Goal: Task Accomplishment & Management: Complete application form

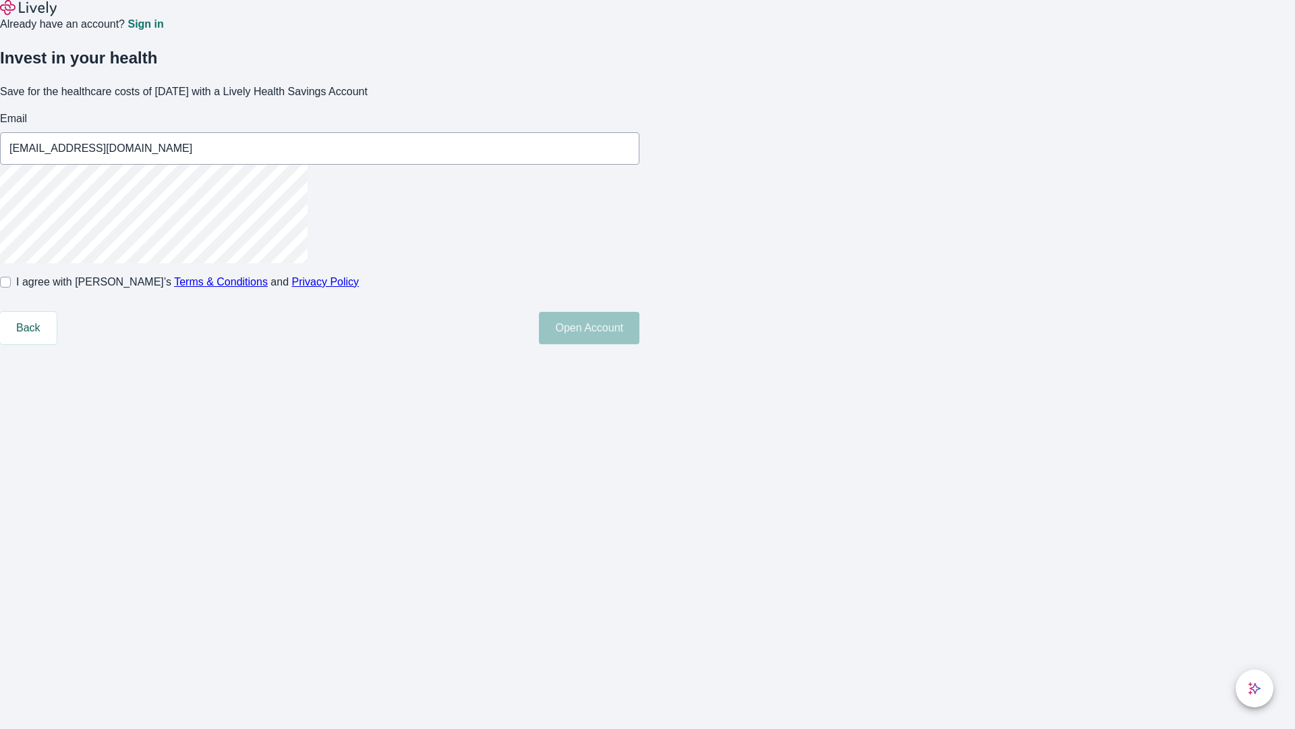
click at [11, 287] on input "I agree with Lively’s Terms & Conditions and Privacy Policy" at bounding box center [5, 282] width 11 height 11
checkbox input "true"
click at [640, 344] on button "Open Account" at bounding box center [589, 328] width 101 height 32
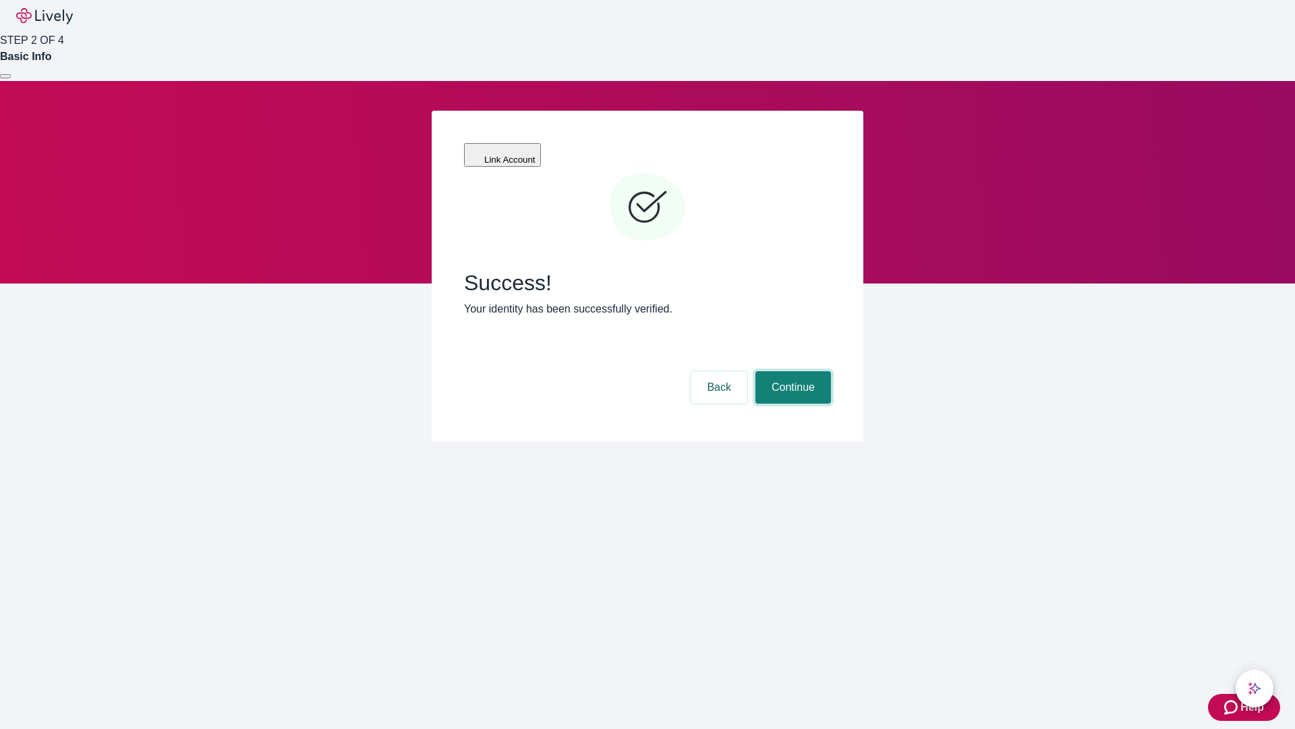
click at [791, 371] on button "Continue" at bounding box center [794, 387] width 76 height 32
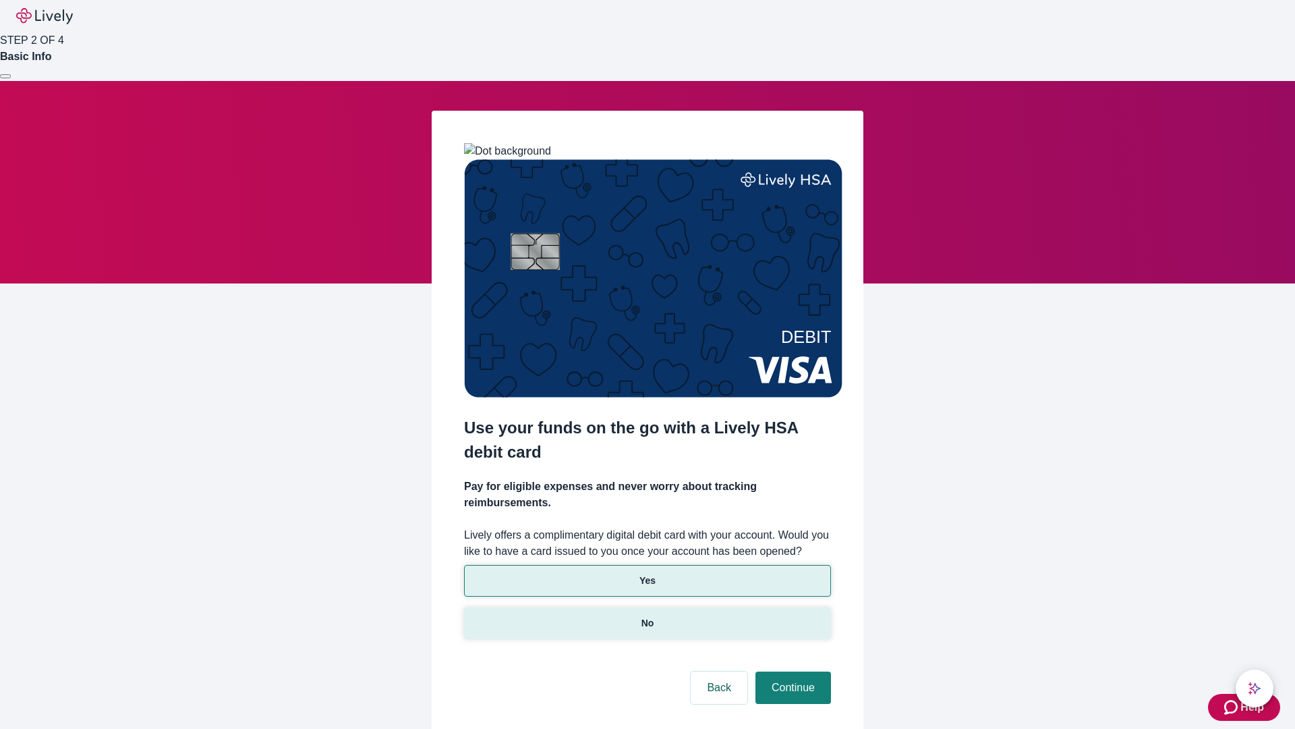
click at [647, 616] on p "No" at bounding box center [648, 623] width 13 height 14
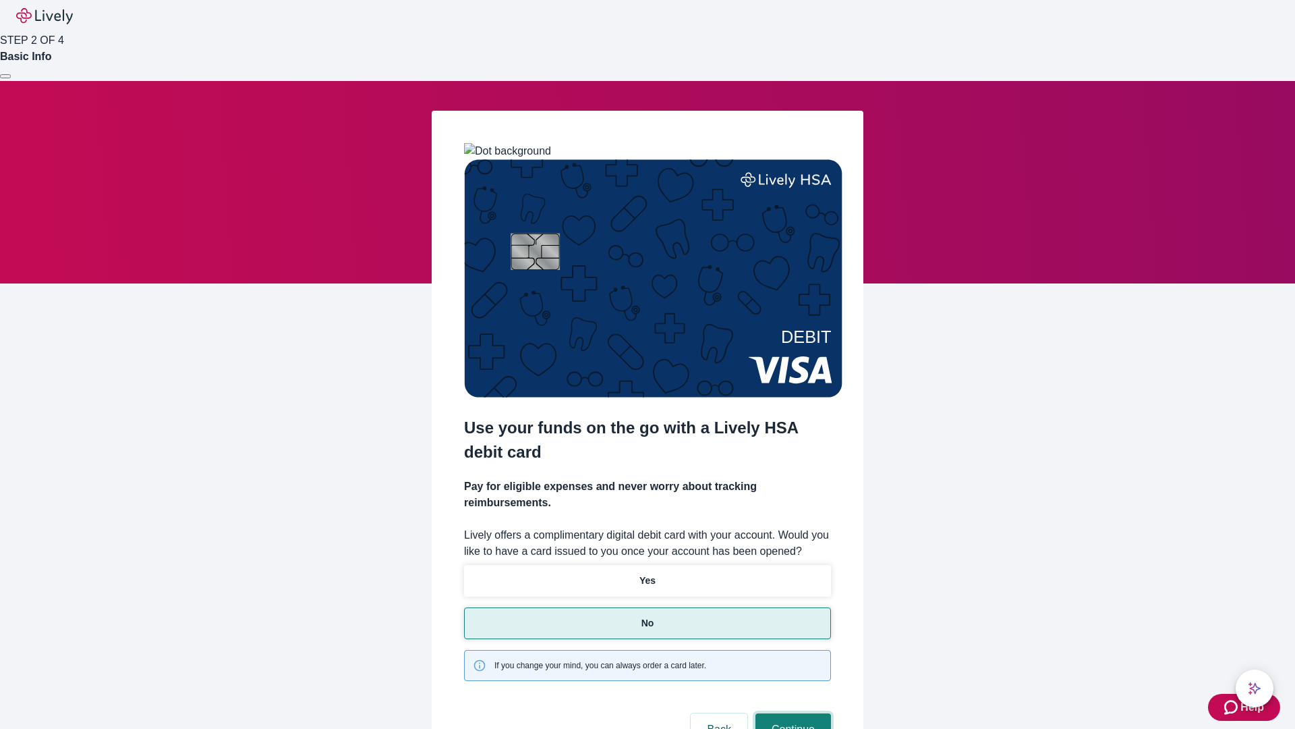
click at [791, 713] on button "Continue" at bounding box center [794, 729] width 76 height 32
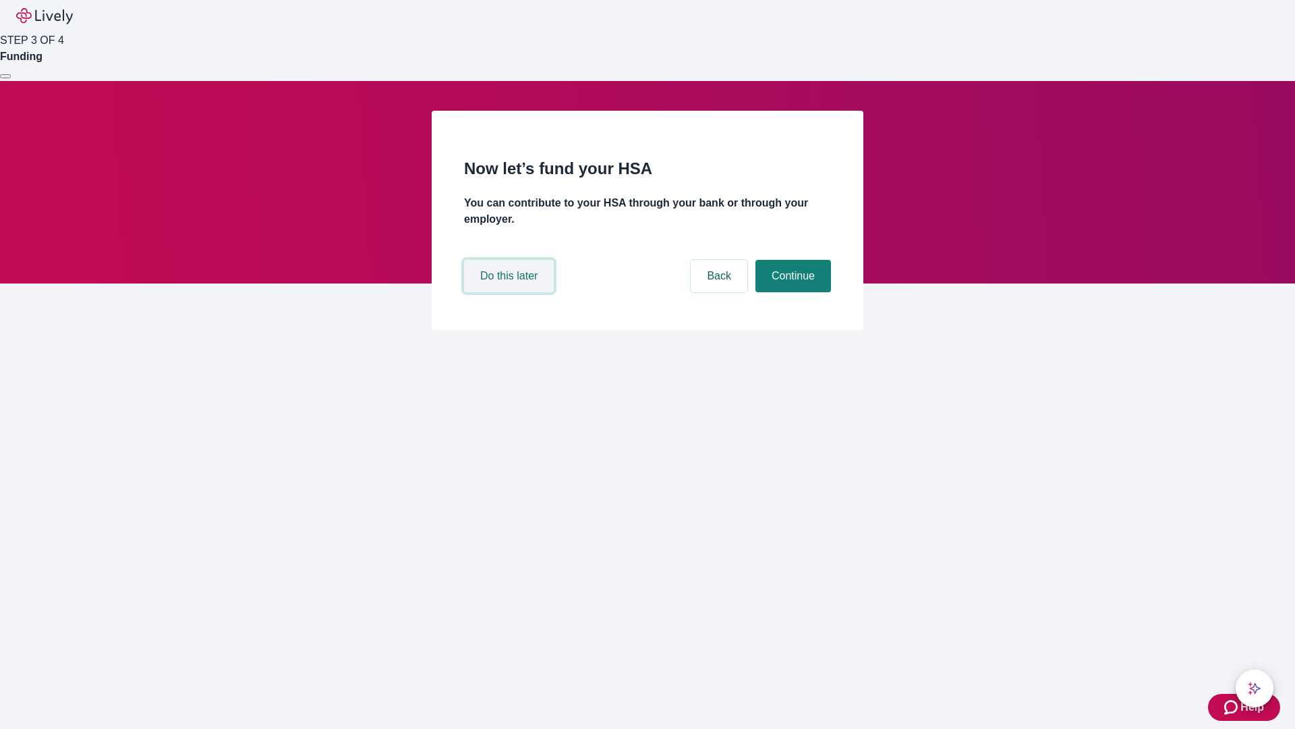
click at [511, 292] on button "Do this later" at bounding box center [509, 276] width 90 height 32
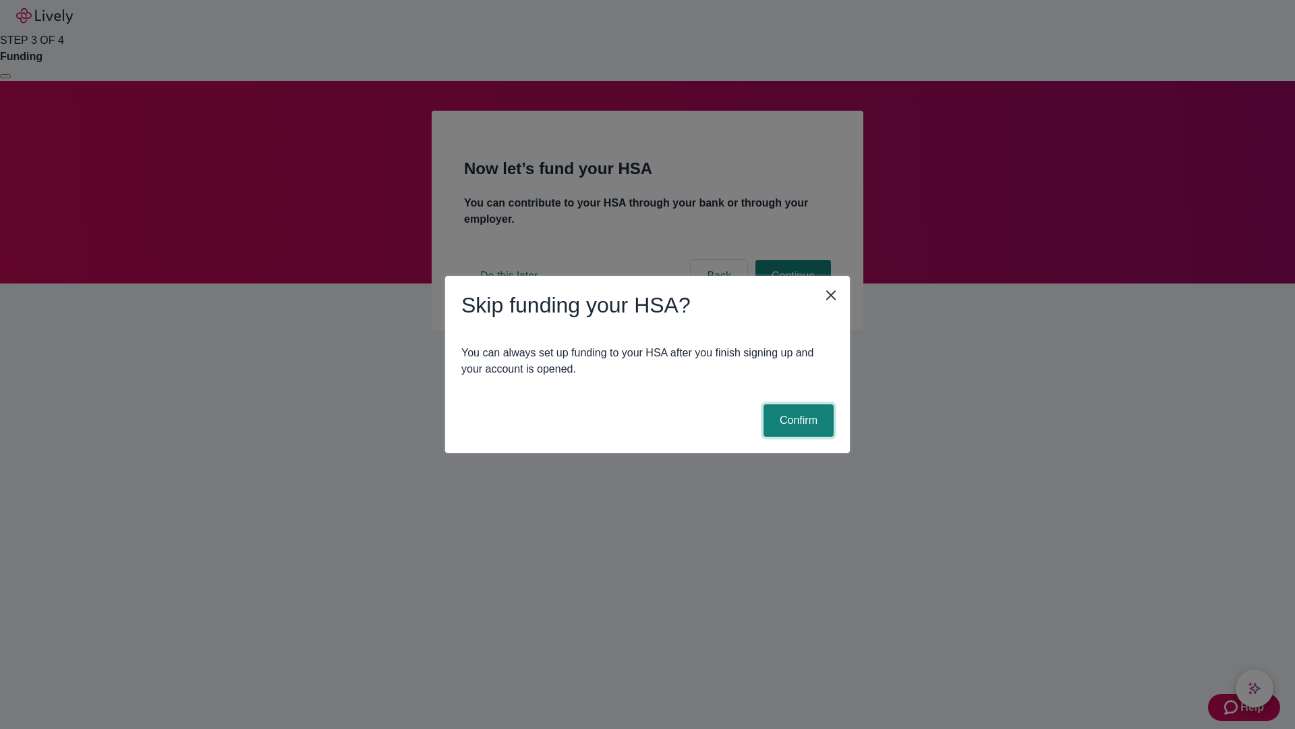
click at [797, 420] on button "Confirm" at bounding box center [799, 420] width 70 height 32
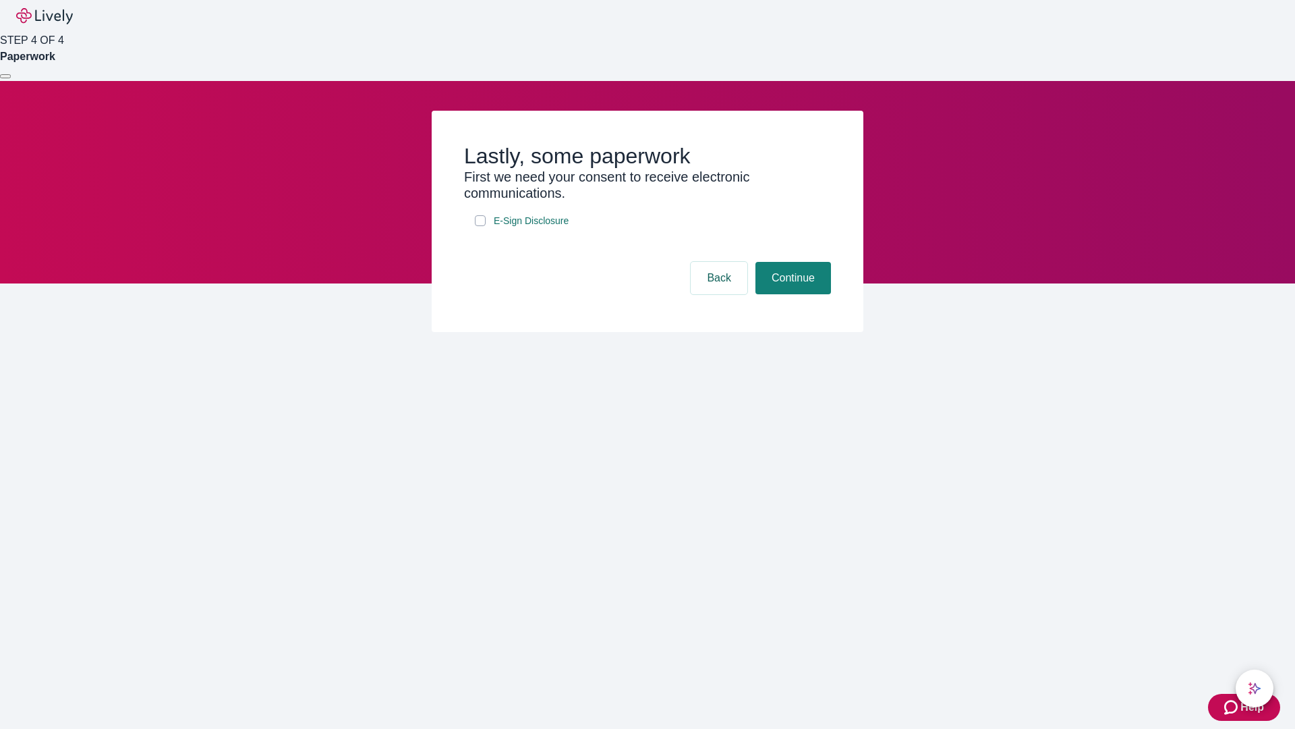
click at [480, 226] on input "E-Sign Disclosure" at bounding box center [480, 220] width 11 height 11
checkbox input "true"
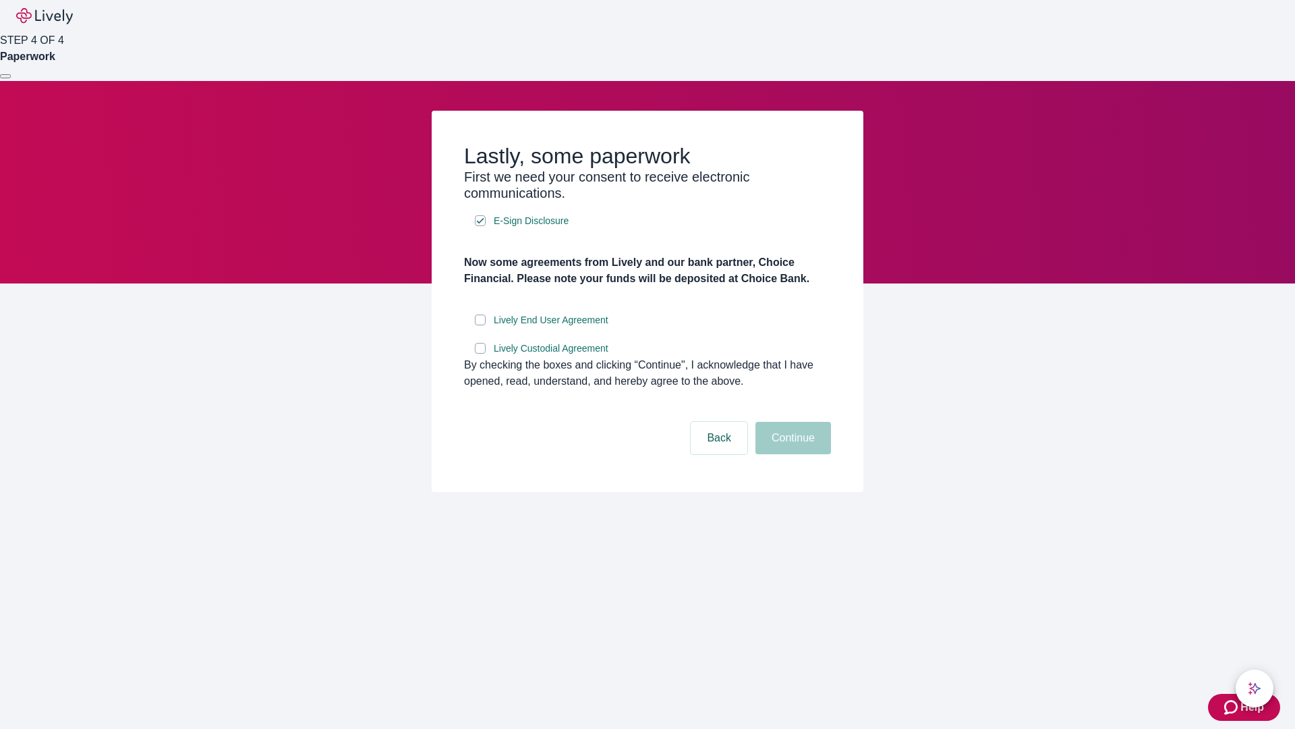
click at [480, 325] on input "Lively End User Agreement" at bounding box center [480, 319] width 11 height 11
checkbox input "true"
click at [480, 354] on input "Lively Custodial Agreement" at bounding box center [480, 348] width 11 height 11
checkbox input "true"
click at [791, 454] on button "Continue" at bounding box center [794, 438] width 76 height 32
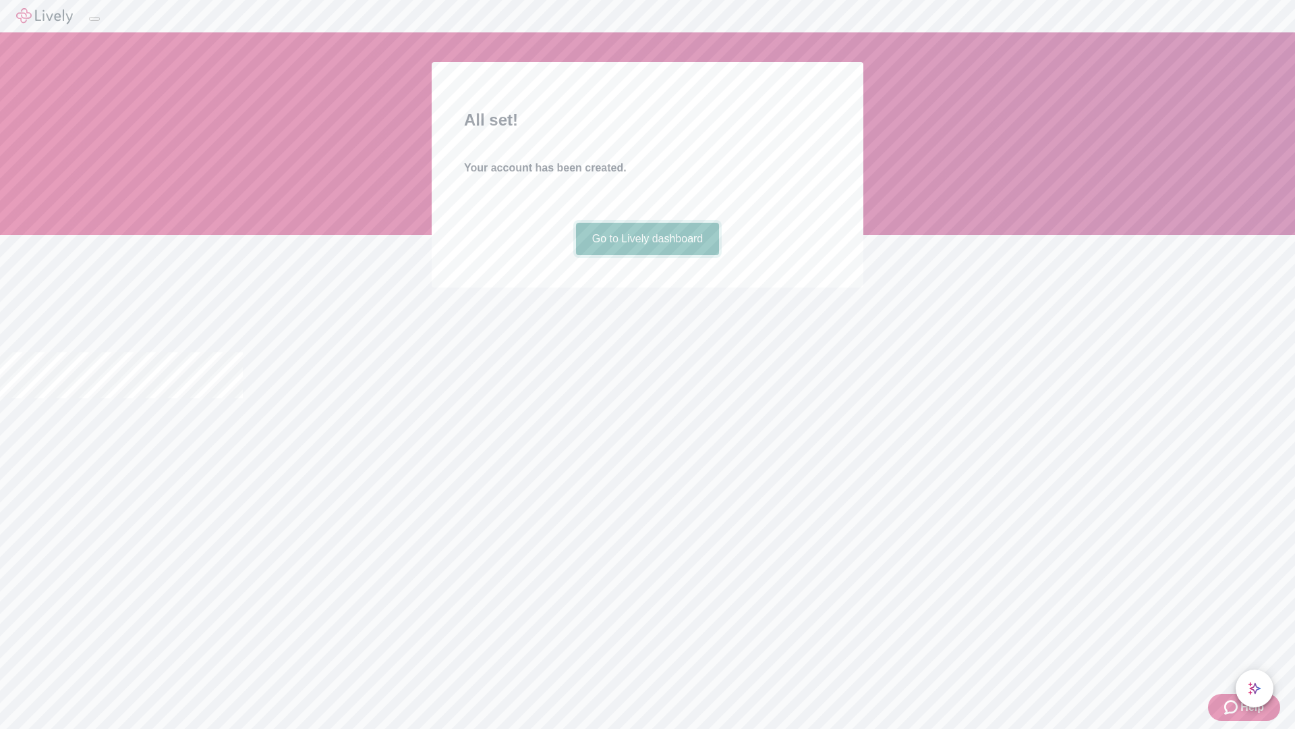
click at [647, 255] on link "Go to Lively dashboard" at bounding box center [648, 239] width 144 height 32
